Goal: Transaction & Acquisition: Obtain resource

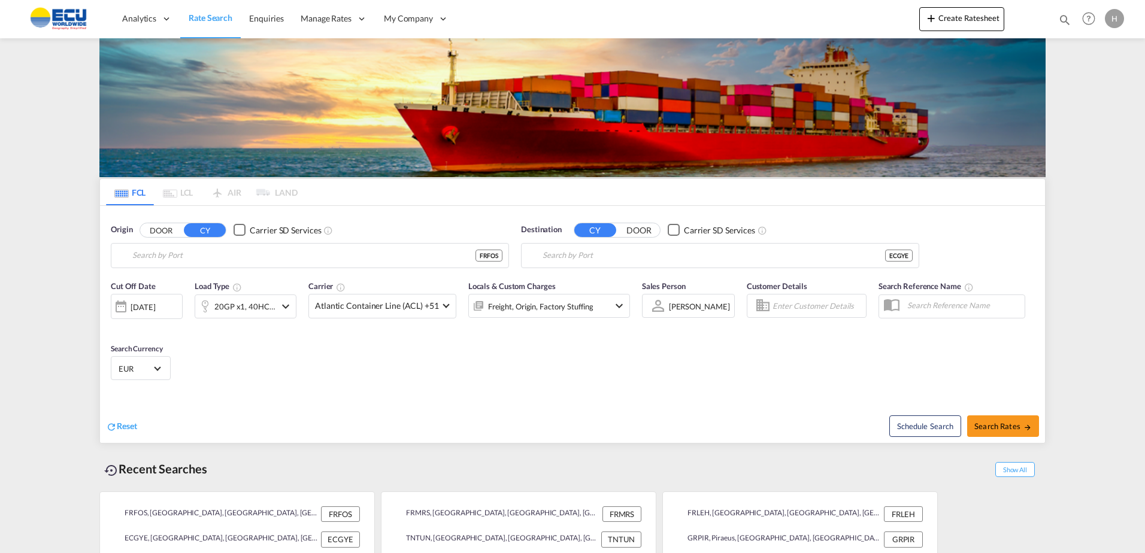
type input "Fos-[GEOGRAPHIC_DATA], [GEOGRAPHIC_DATA]"
type input "[GEOGRAPHIC_DATA], ECGYE"
drag, startPoint x: 660, startPoint y: 249, endPoint x: 524, endPoint y: 238, distance: 136.3
click at [524, 238] on div "Destination CY DOOR Carrier SD Services [GEOGRAPHIC_DATA], [GEOGRAPHIC_DATA]" at bounding box center [720, 246] width 398 height 44
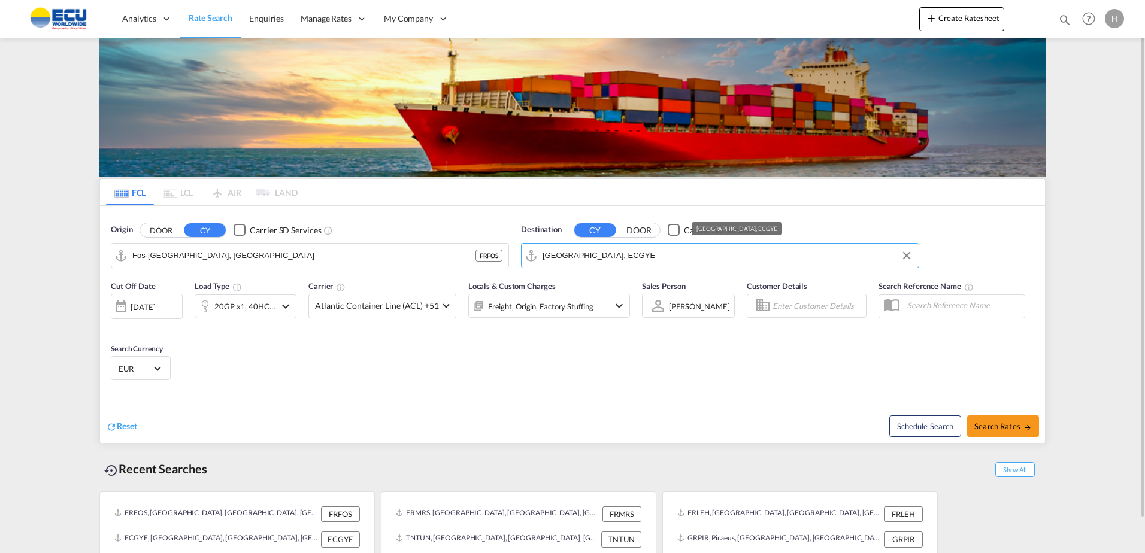
drag, startPoint x: 634, startPoint y: 256, endPoint x: 498, endPoint y: 252, distance: 135.4
click at [501, 252] on div "Origin DOOR CY Carrier SD Services [GEOGRAPHIC_DATA], FRFOS FRFOS Destination C…" at bounding box center [572, 240] width 945 height 68
click at [388, 370] on div "Cut Off Date [DATE] [DATE] Load Type 20GP x1, 40HC x1 Carrier Atlantic Containe…" at bounding box center [572, 332] width 945 height 117
click at [388, 309] on span "Atlantic Container Line (ACL) +51" at bounding box center [377, 306] width 124 height 12
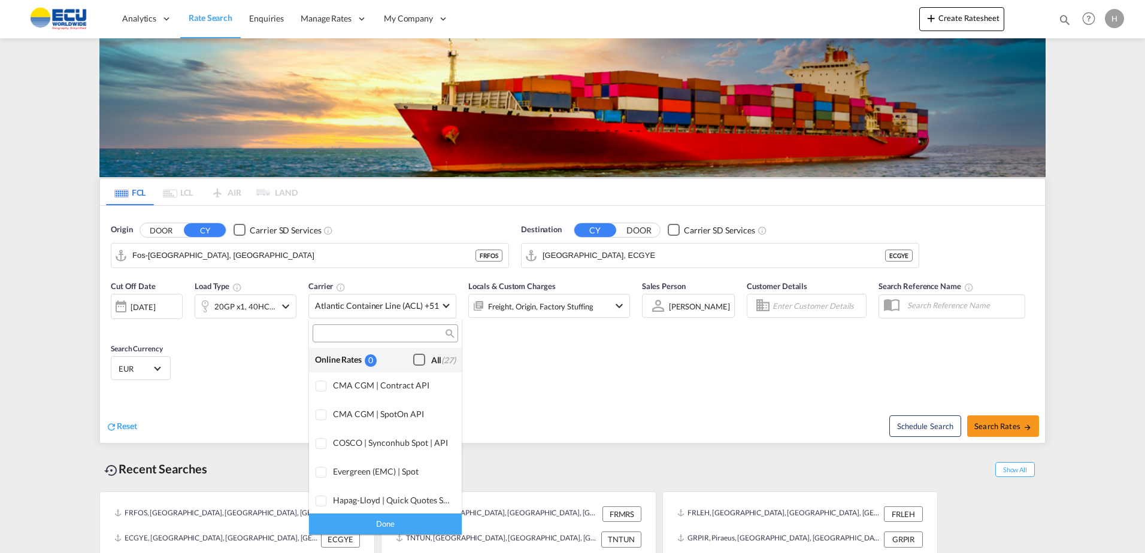
click at [414, 356] on div "Checkbox No Ink" at bounding box center [419, 360] width 12 height 12
drag, startPoint x: 419, startPoint y: 520, endPoint x: 424, endPoint y: 513, distance: 8.1
click at [420, 520] on div "Done" at bounding box center [385, 524] width 153 height 21
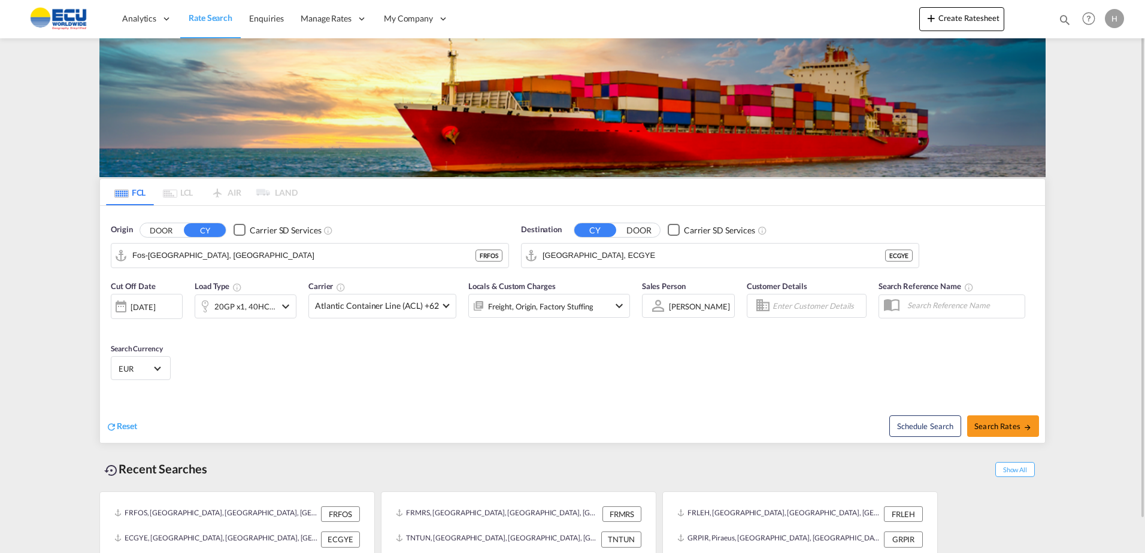
click at [658, 385] on div "Cut Off Date [DATE] [DATE] Load Type 20GP x1, 40HC x1 Carrier Atlantic Containe…" at bounding box center [572, 332] width 945 height 117
click at [1004, 426] on span "Search Rates" at bounding box center [1004, 427] width 58 height 10
type input "FRFOS to ECGYE / [DATE]"
